Goal: Information Seeking & Learning: Learn about a topic

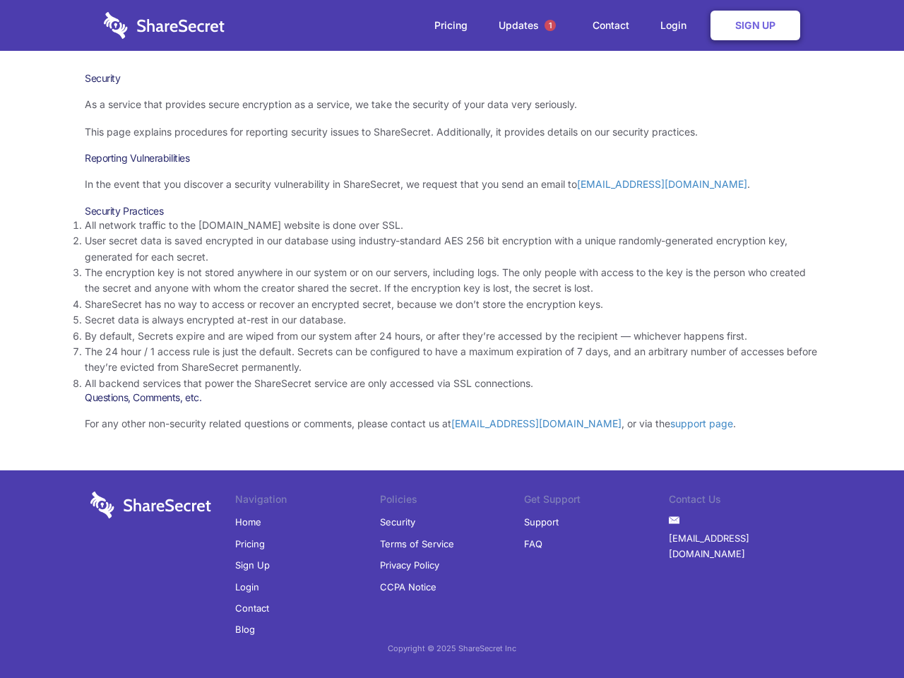
click at [452, 339] on li "By default, Secrets expire and are wiped from our system after 24 hours, or aft…" at bounding box center [452, 337] width 735 height 16
click at [550, 25] on span "1" at bounding box center [550, 25] width 11 height 11
